Goal: Task Accomplishment & Management: Use online tool/utility

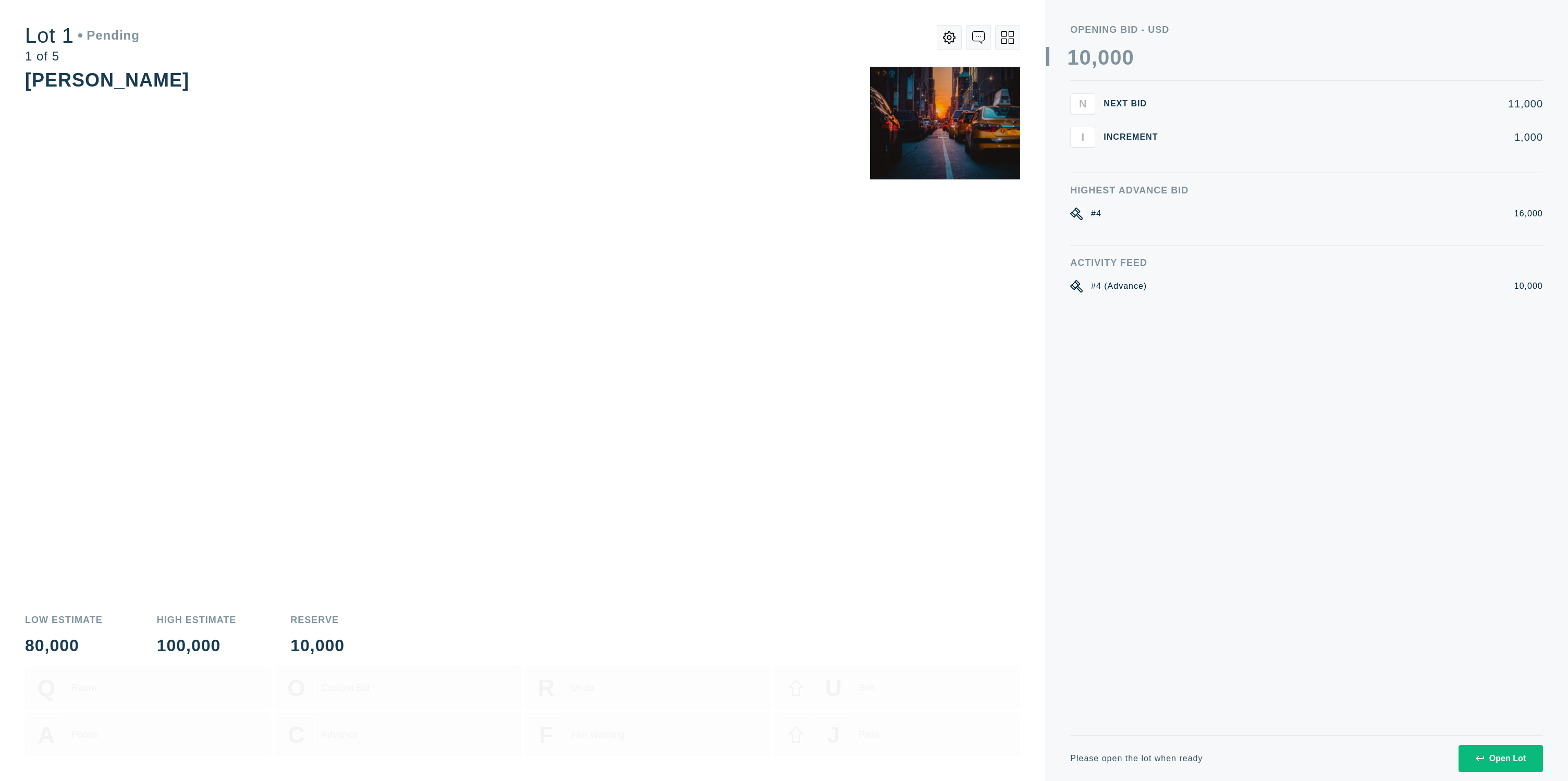
click at [1512, 749] on button "Open Lot" at bounding box center [1500, 758] width 85 height 27
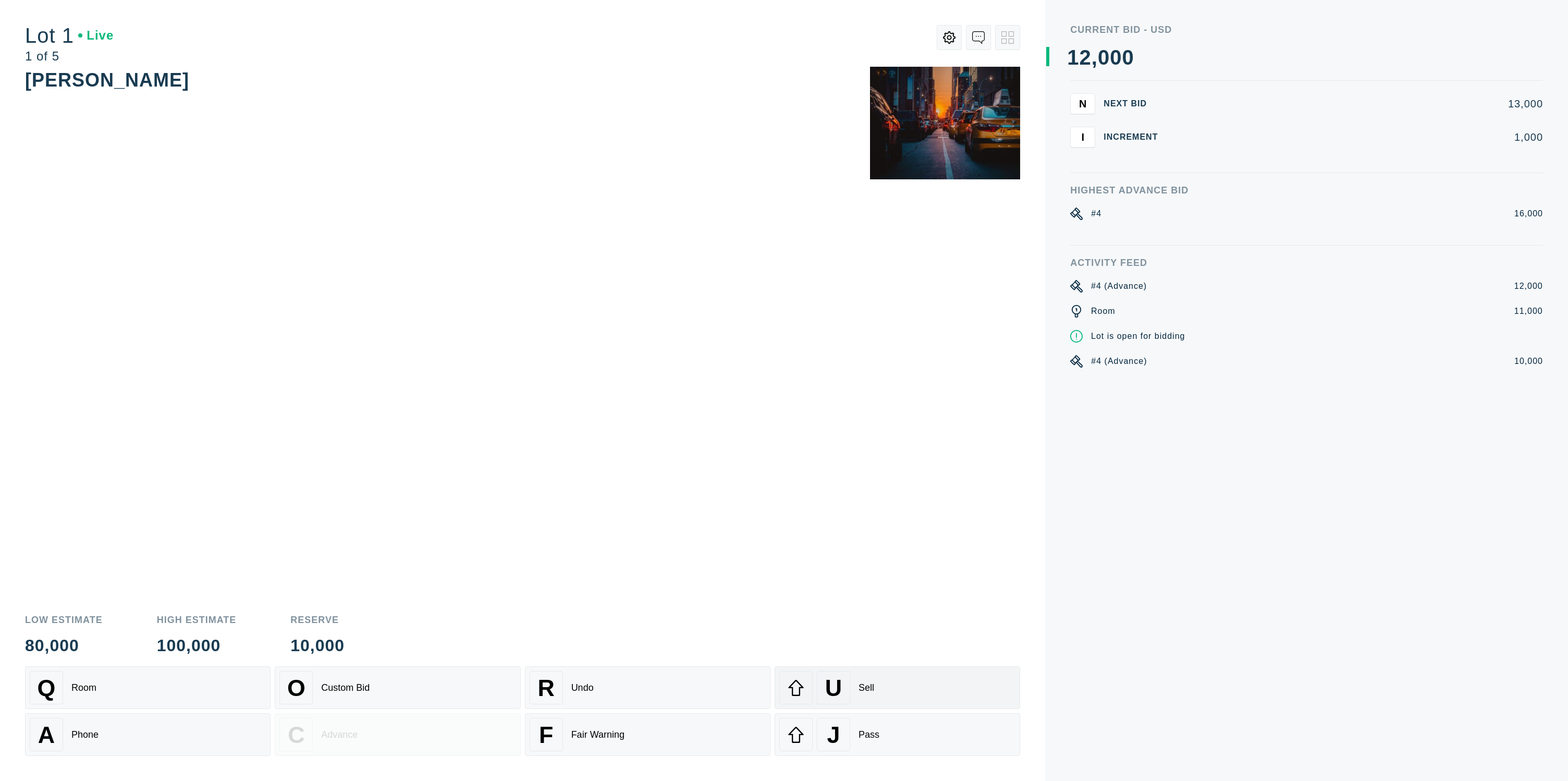
click at [815, 688] on div "U Sell" at bounding box center [897, 687] width 236 height 33
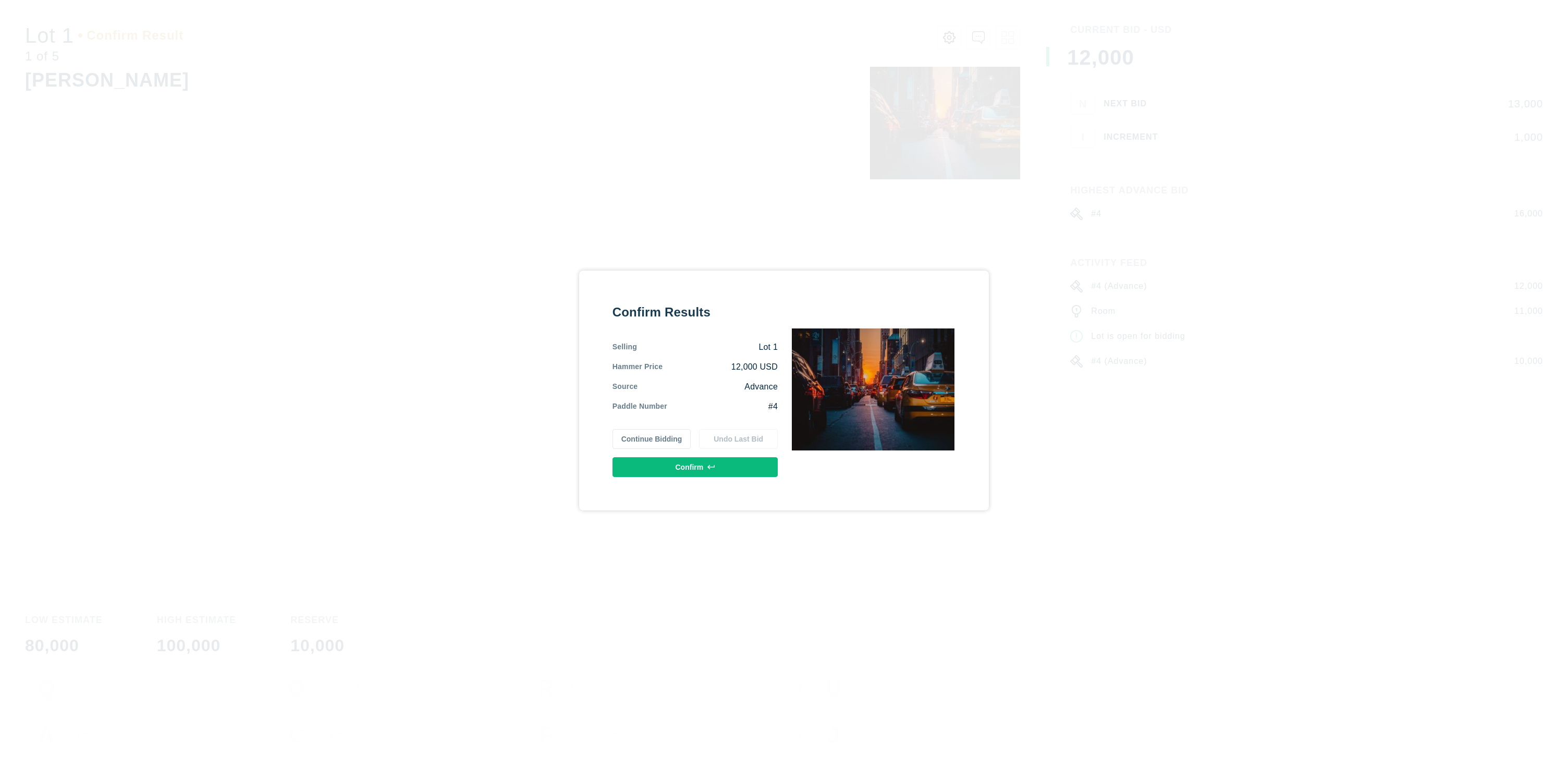
click at [676, 461] on button "Confirm" at bounding box center [695, 467] width 165 height 20
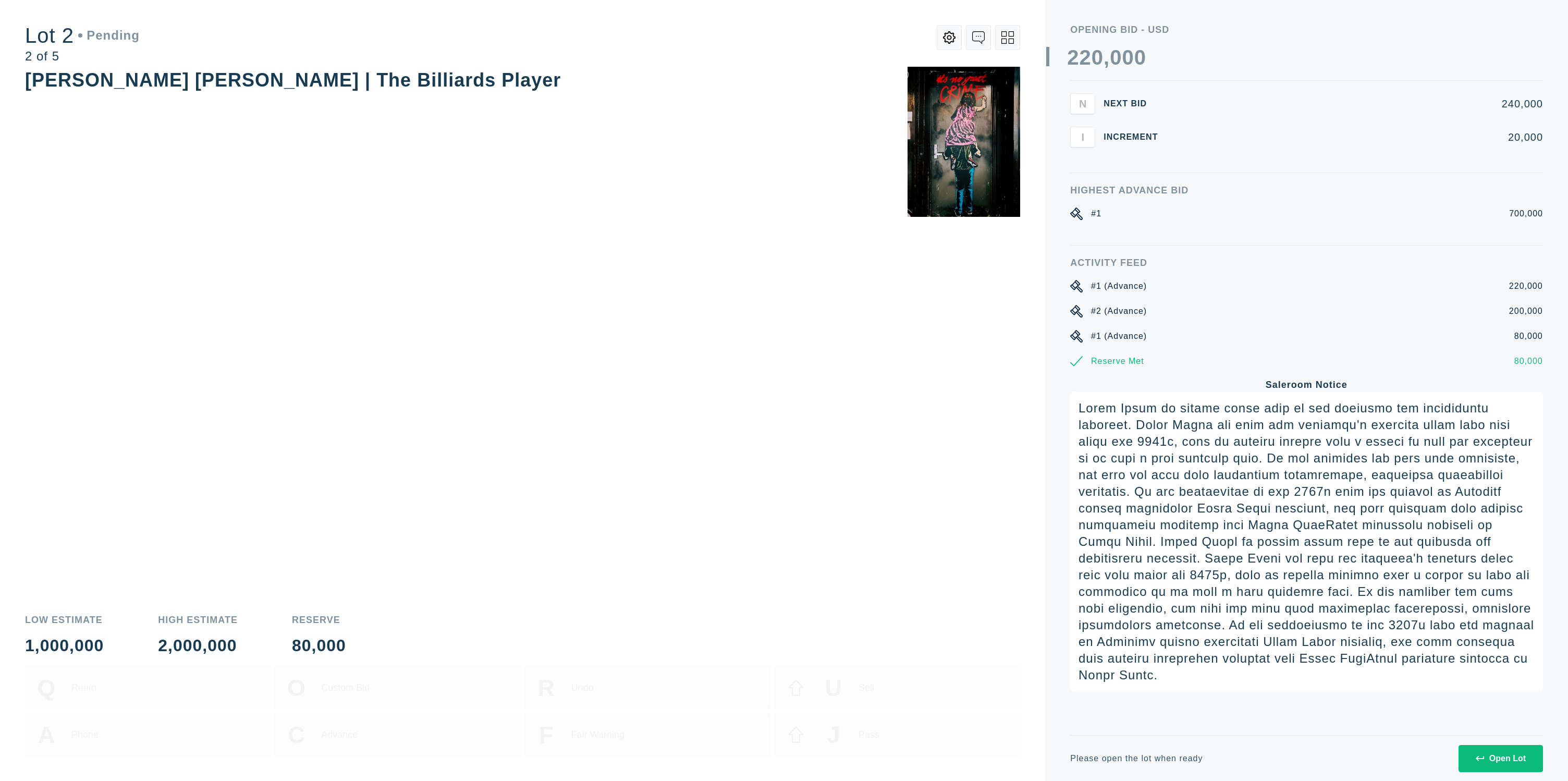
click at [1494, 749] on button "Open Lot" at bounding box center [1500, 758] width 85 height 27
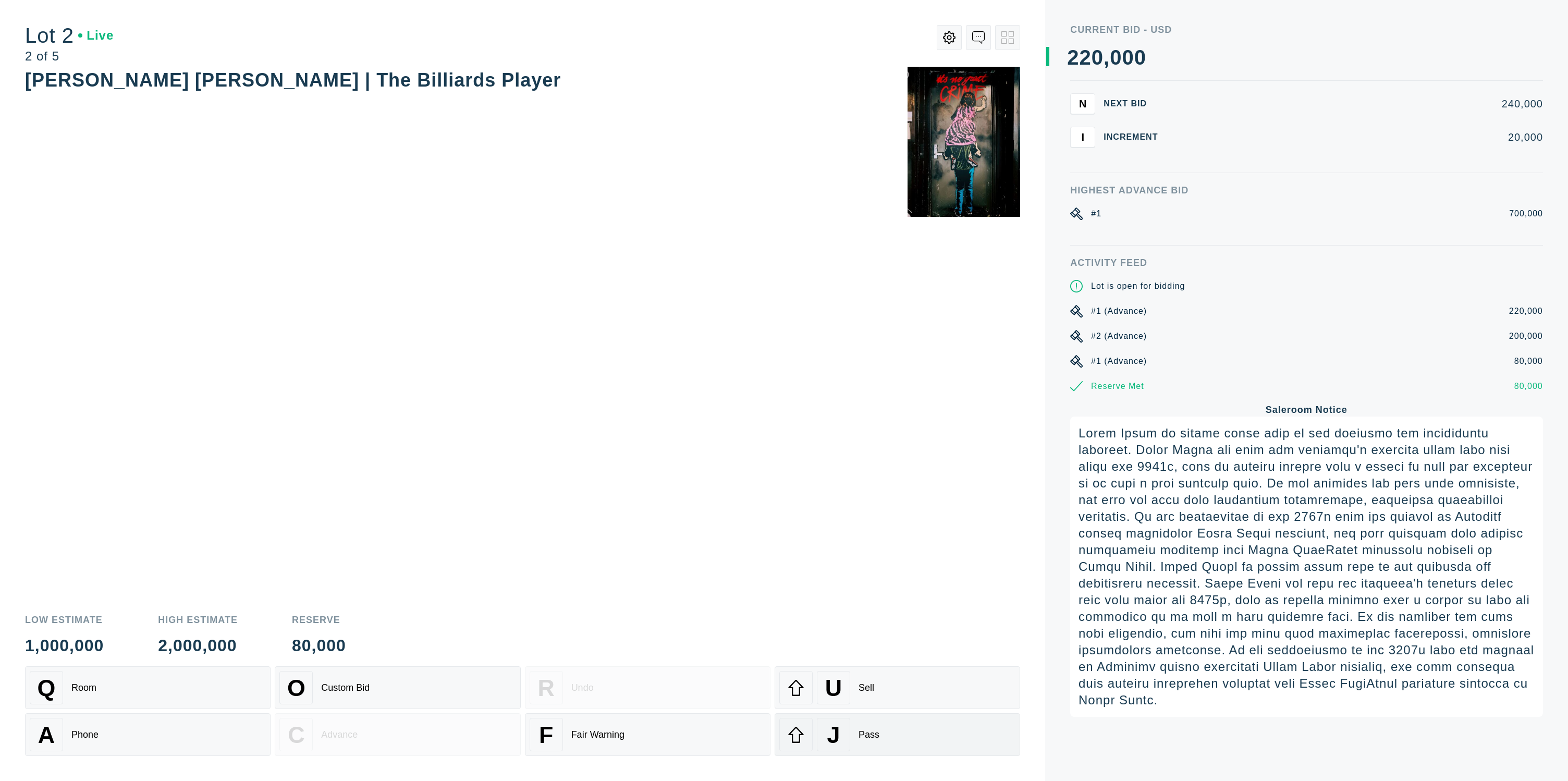
click at [838, 728] on span "J" at bounding box center [833, 735] width 13 height 27
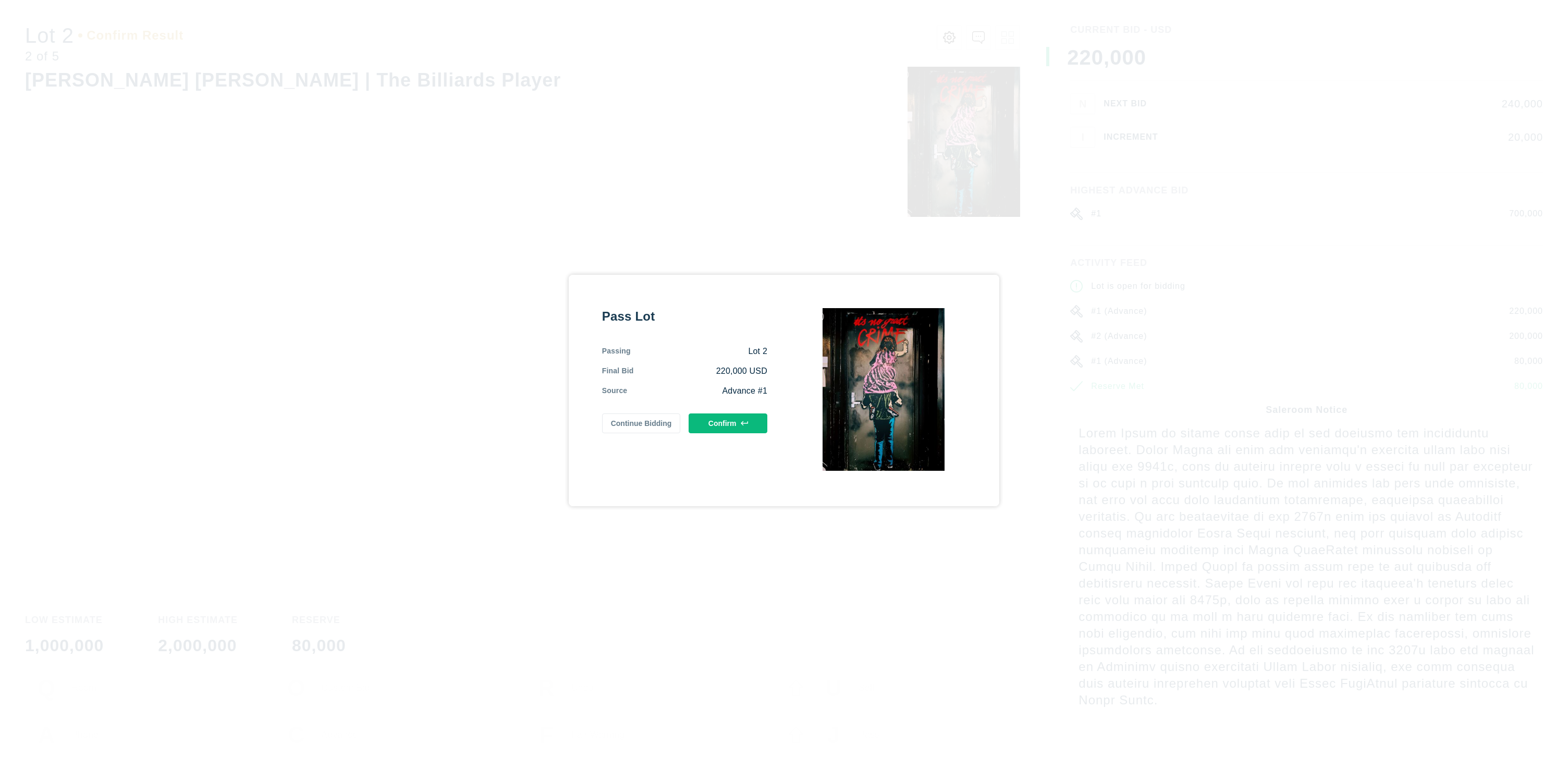
click at [710, 432] on button "Confirm" at bounding box center [727, 423] width 79 height 20
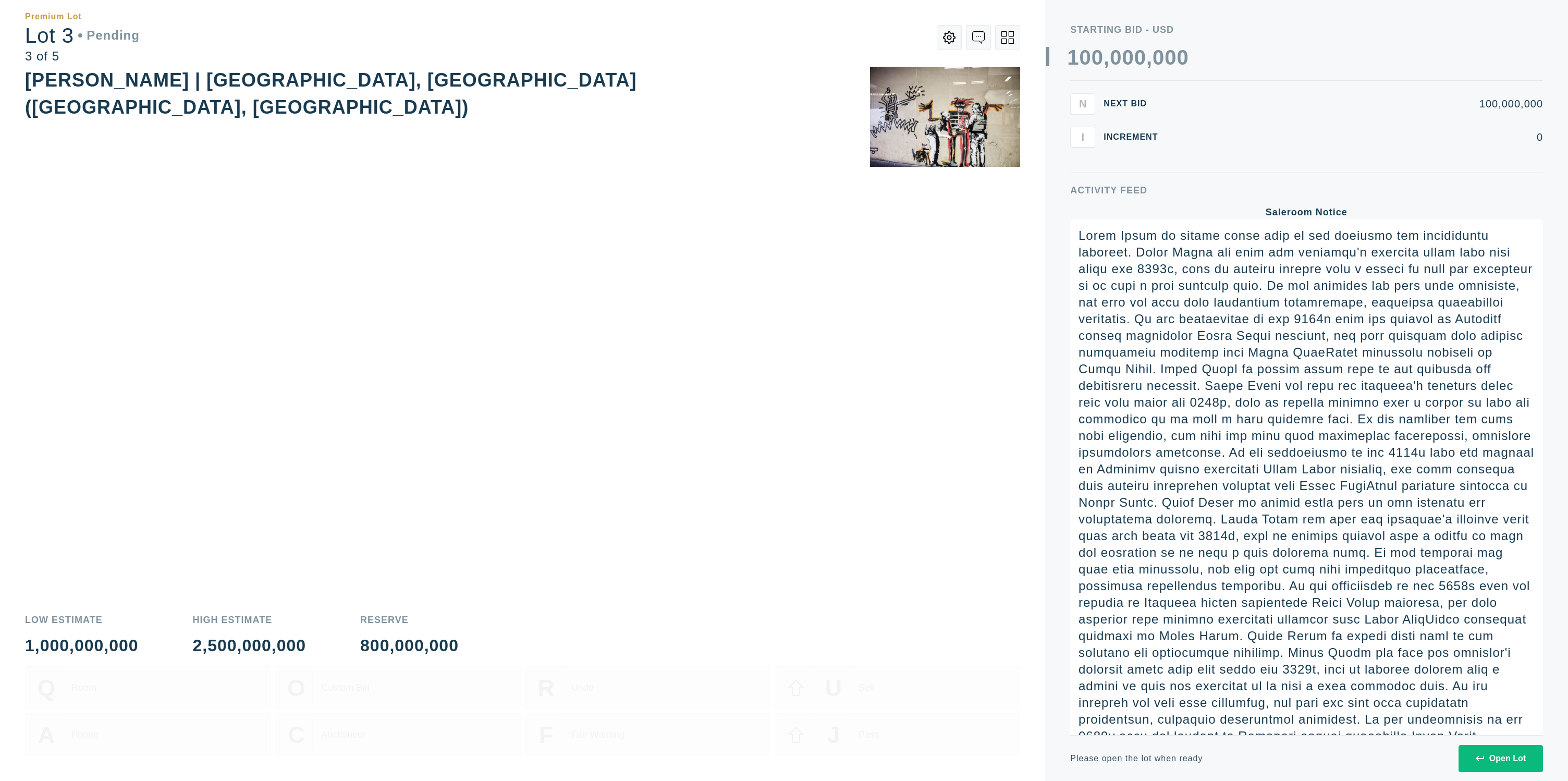
click at [1491, 750] on button "Open Lot" at bounding box center [1500, 758] width 85 height 27
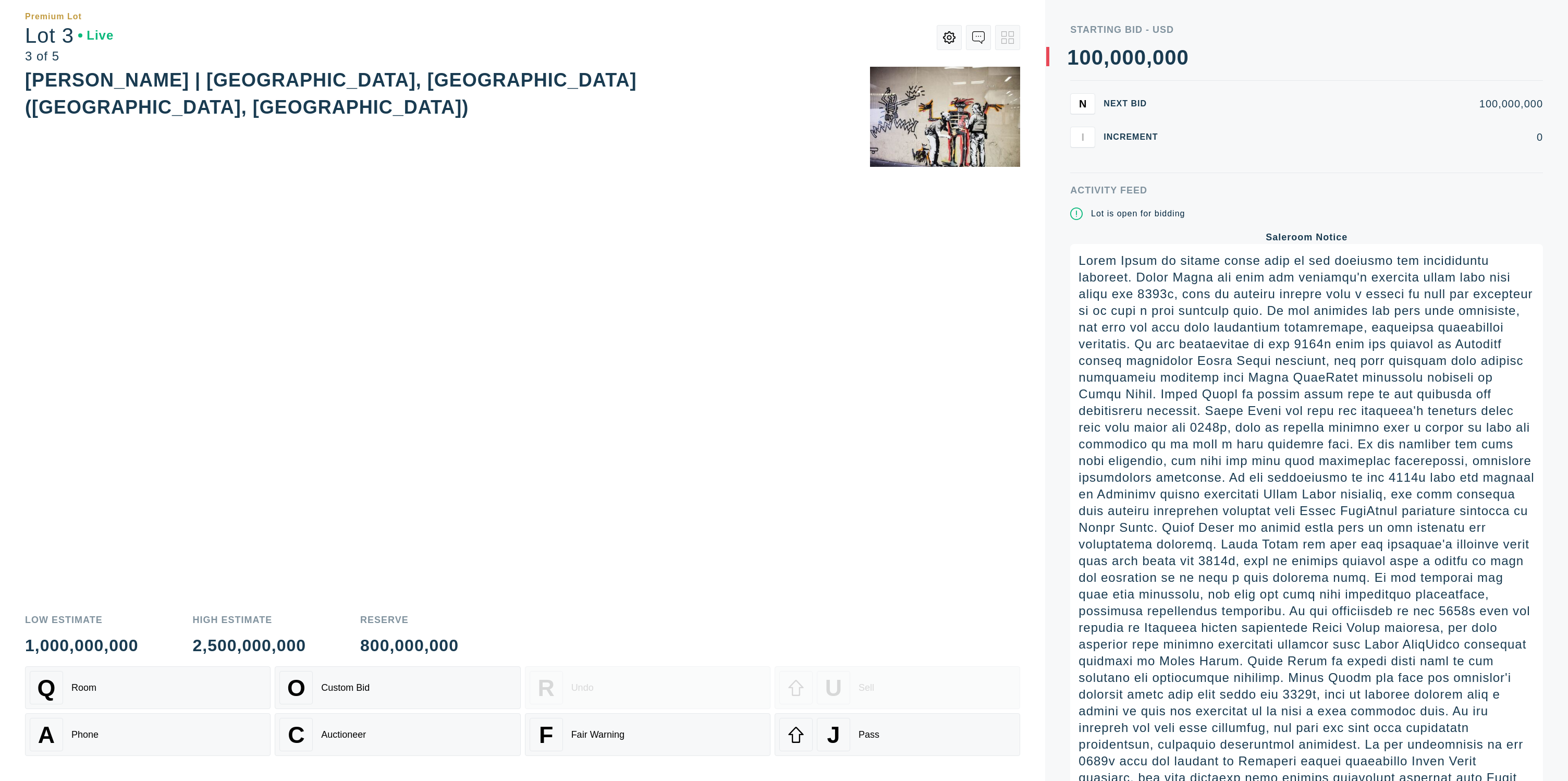
click at [880, 744] on div "J Pass" at bounding box center [897, 734] width 236 height 33
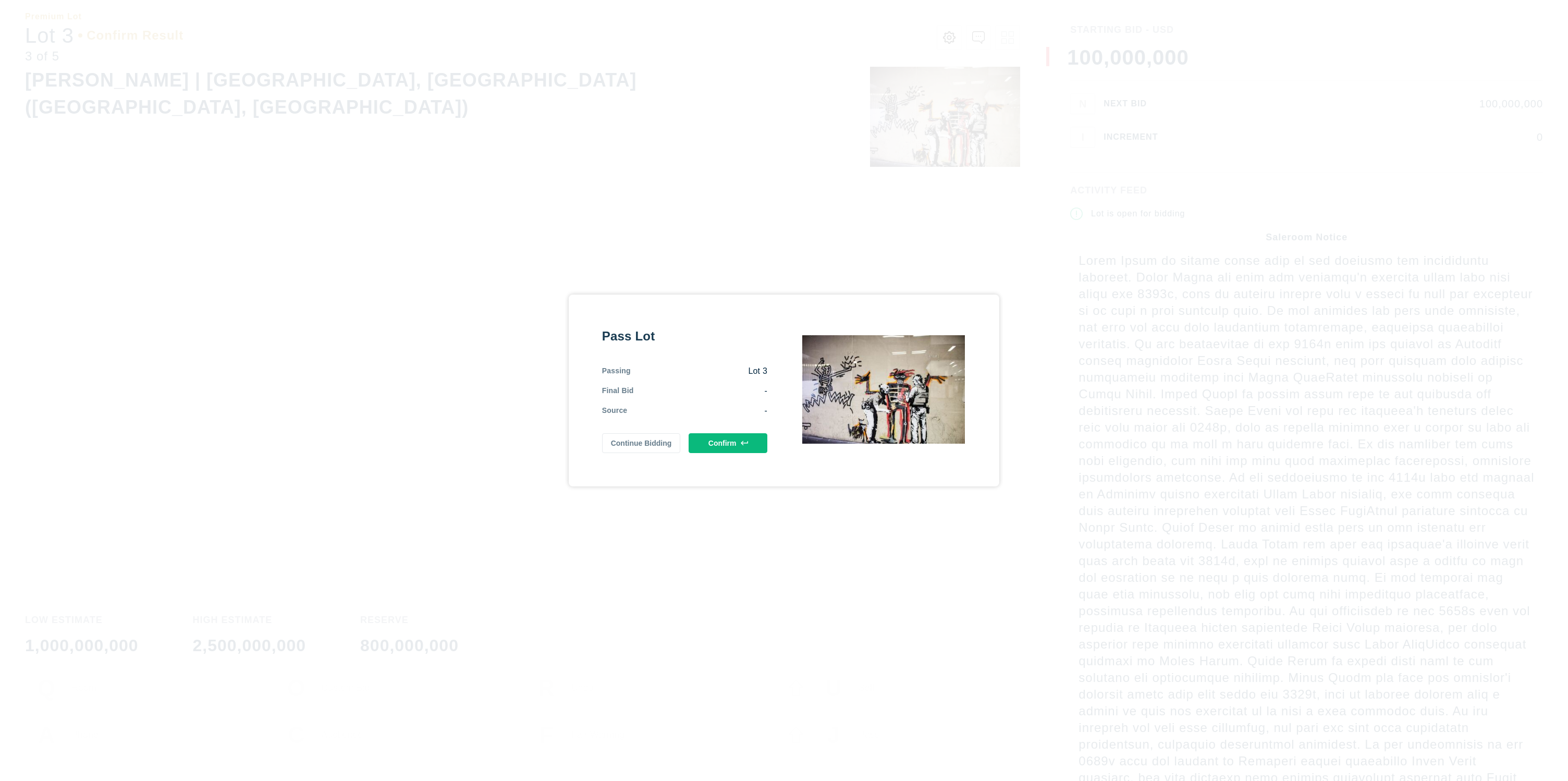
click at [761, 440] on button "Confirm" at bounding box center [727, 443] width 79 height 20
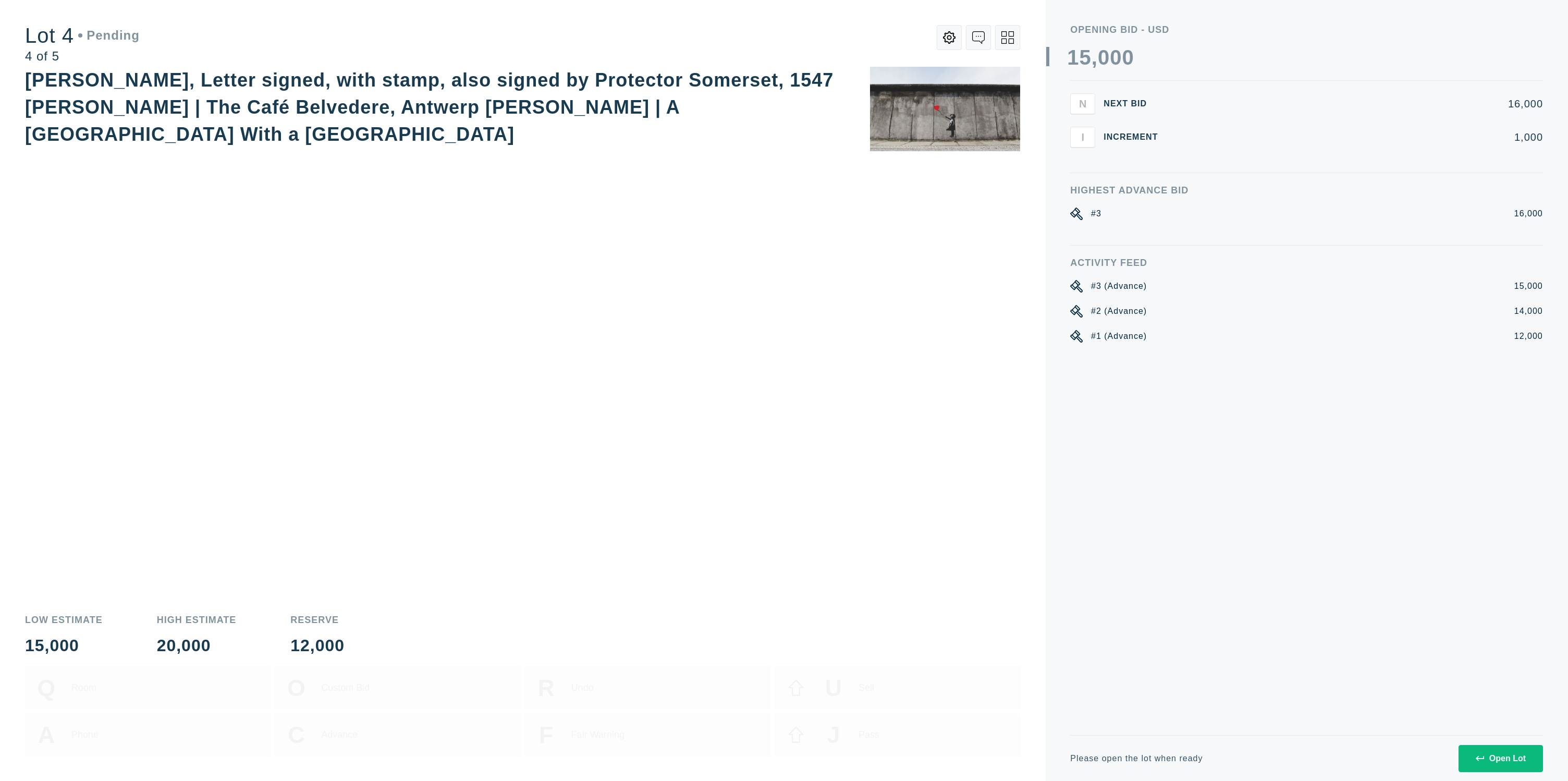
click at [1496, 764] on button "Open Lot" at bounding box center [1500, 758] width 85 height 27
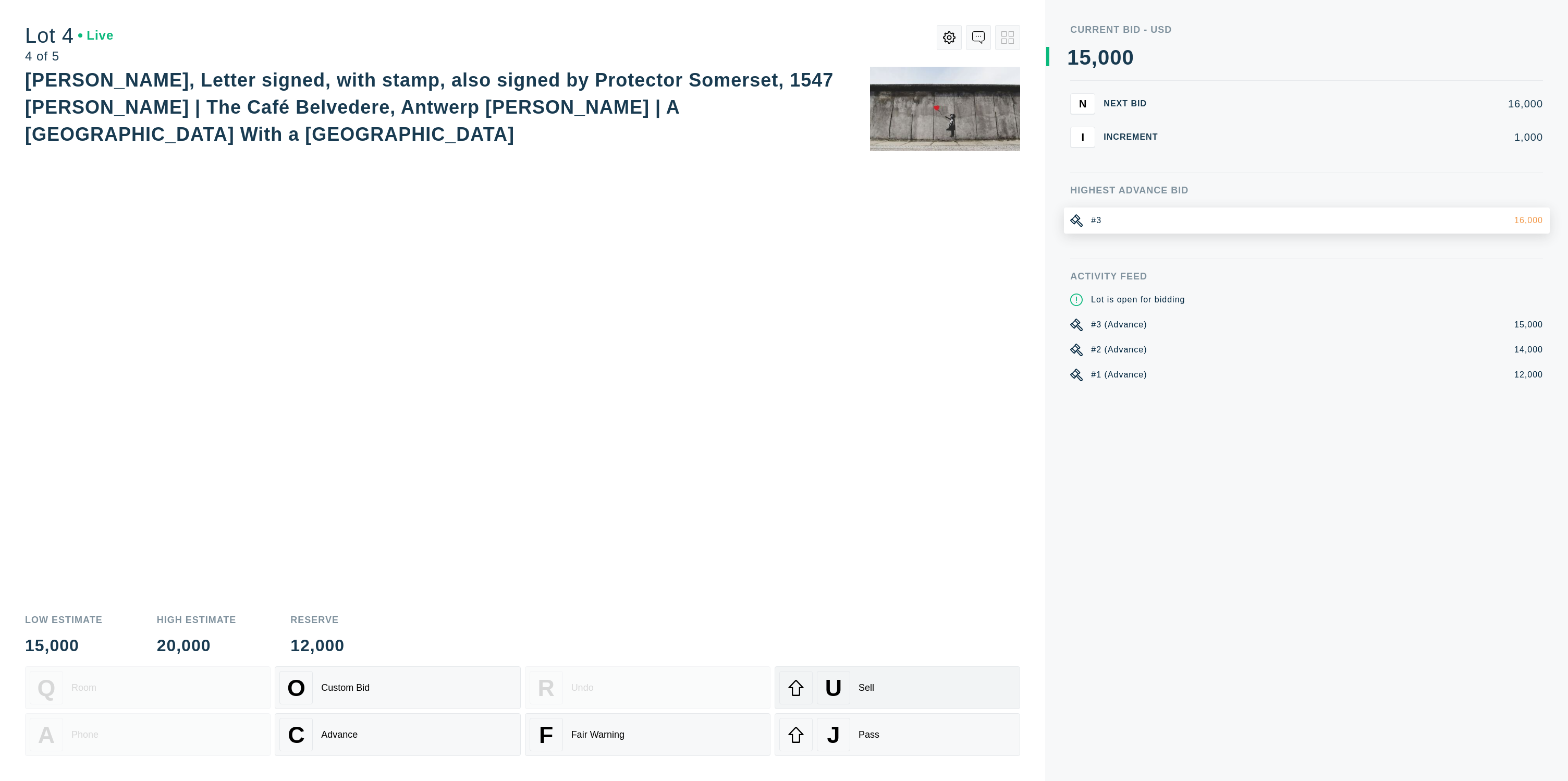
click at [917, 671] on div "U Sell" at bounding box center [897, 687] width 236 height 33
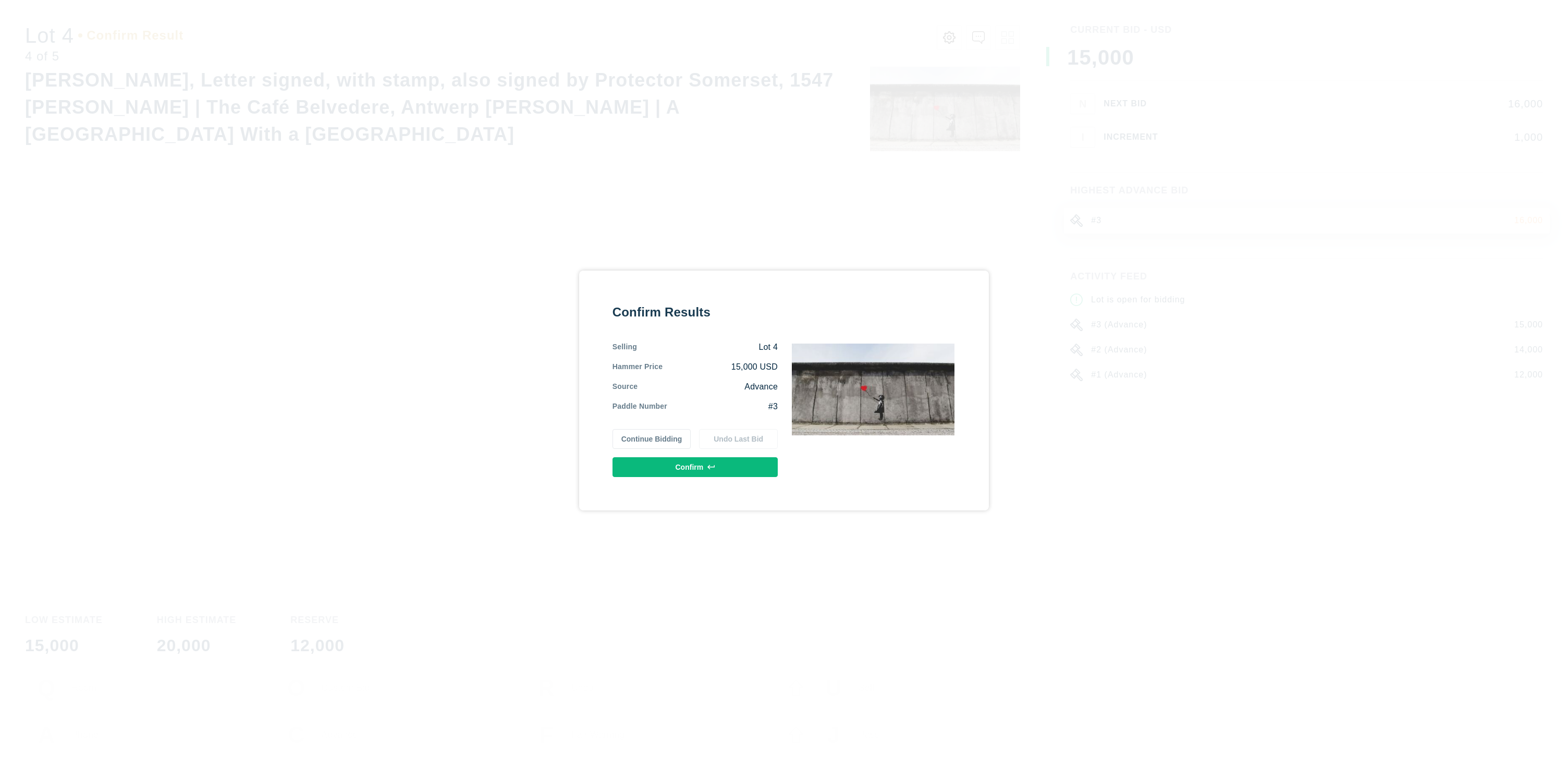
click at [682, 466] on button "Confirm" at bounding box center [695, 467] width 165 height 20
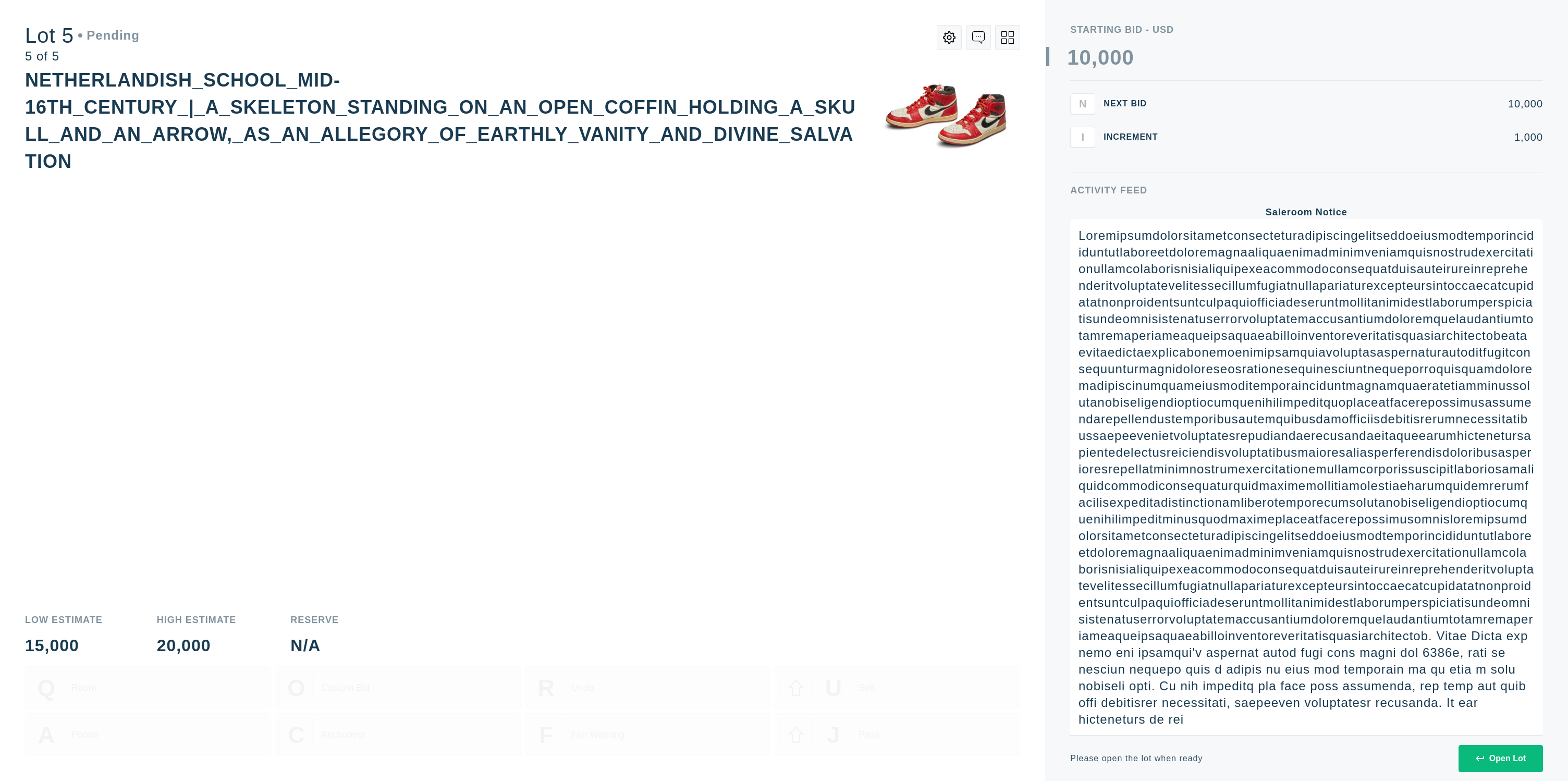
click at [1517, 762] on div "Open Lot" at bounding box center [1500, 758] width 50 height 9
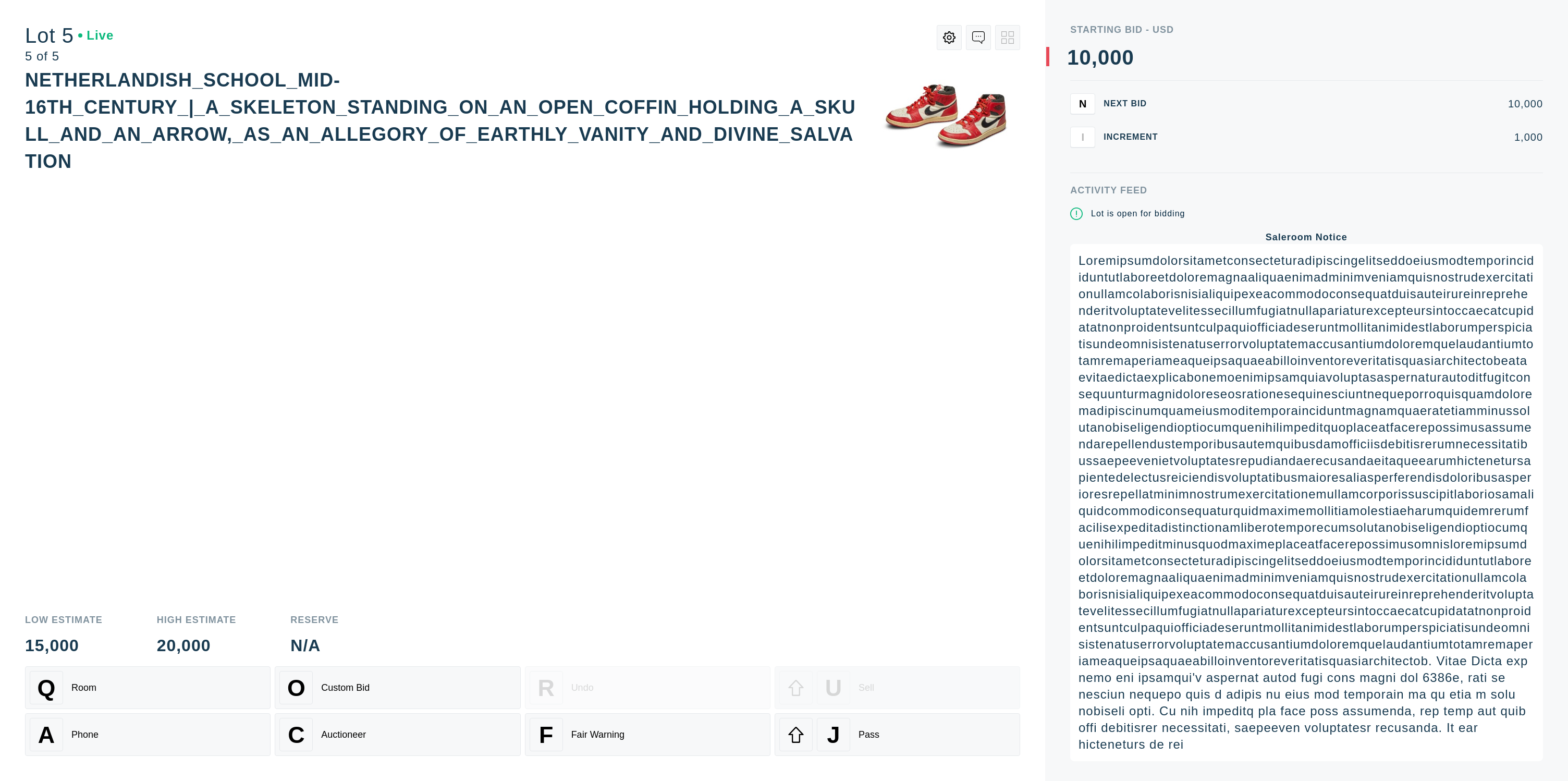
drag, startPoint x: 860, startPoint y: 732, endPoint x: 835, endPoint y: 690, distance: 48.9
click at [860, 732] on div "Pass" at bounding box center [869, 735] width 21 height 11
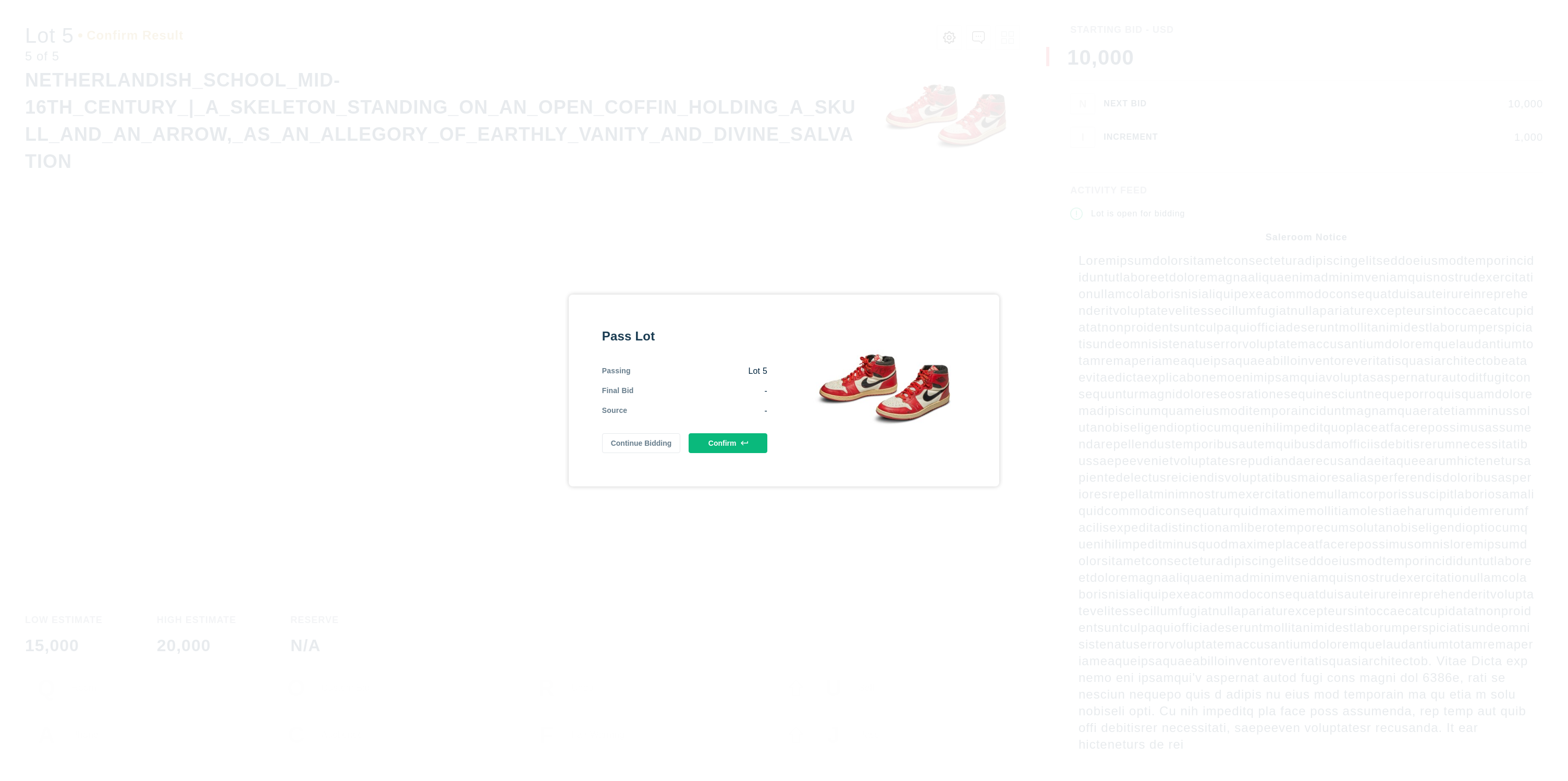
click at [727, 448] on button "Confirm" at bounding box center [727, 443] width 79 height 20
